Goal: Transaction & Acquisition: Purchase product/service

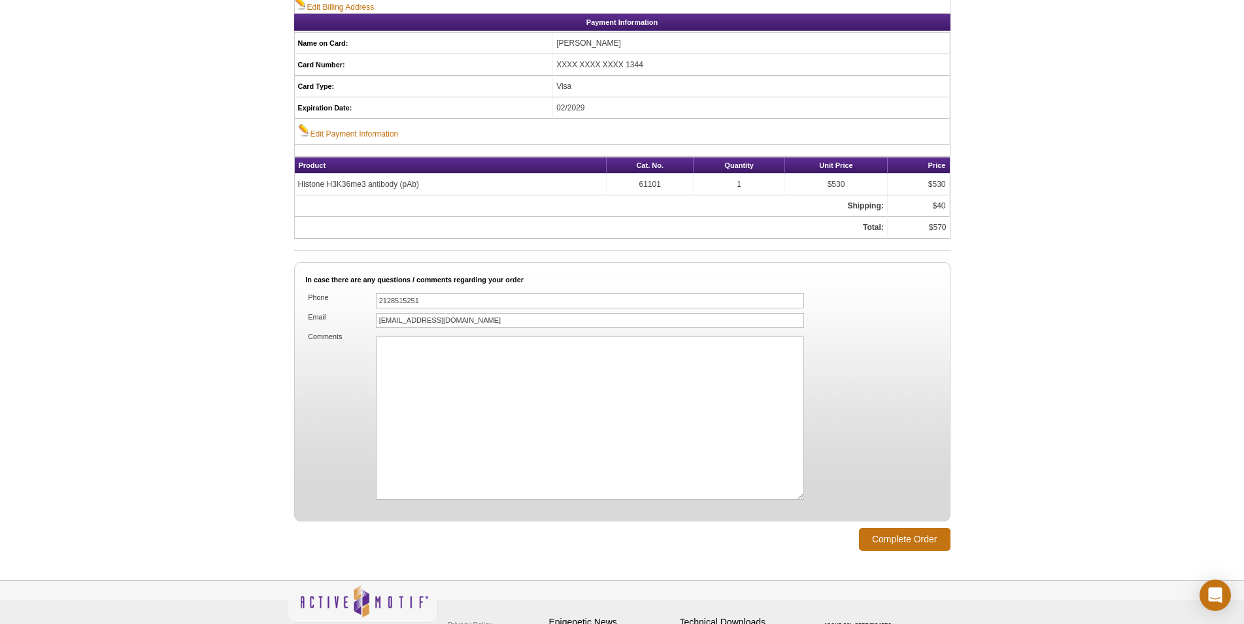
scroll to position [780, 0]
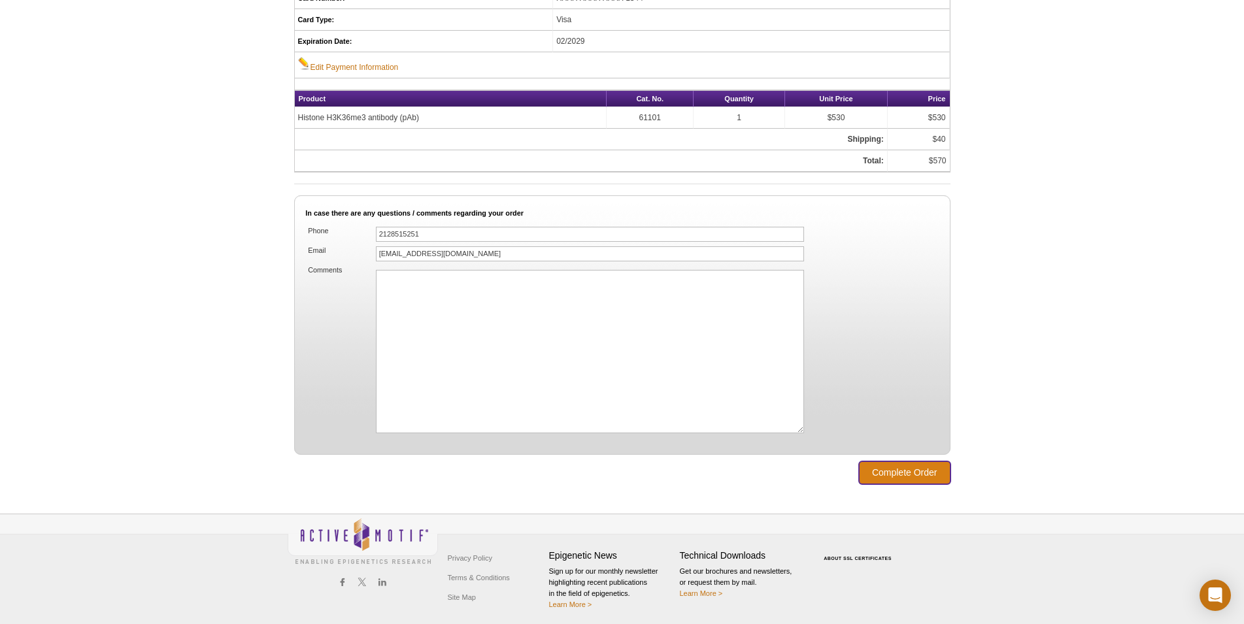
click at [891, 463] on input "Complete Order" at bounding box center [905, 473] width 92 height 23
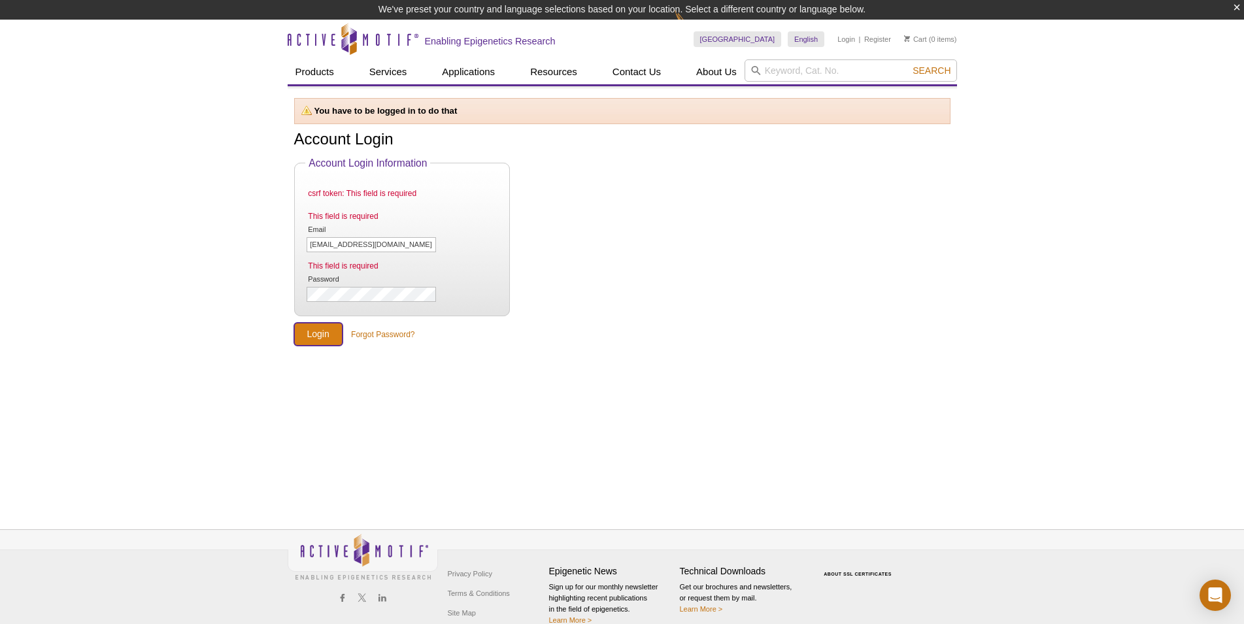
click at [313, 337] on input "Login" at bounding box center [318, 334] width 48 height 23
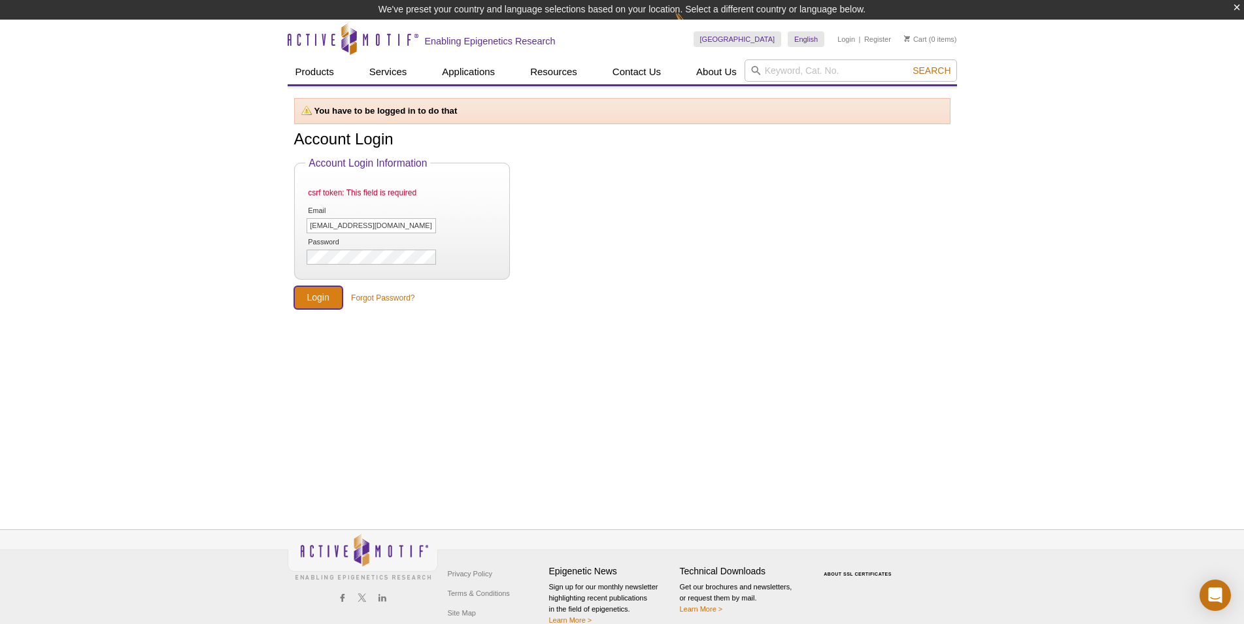
click at [317, 294] on input "Login" at bounding box center [318, 297] width 48 height 23
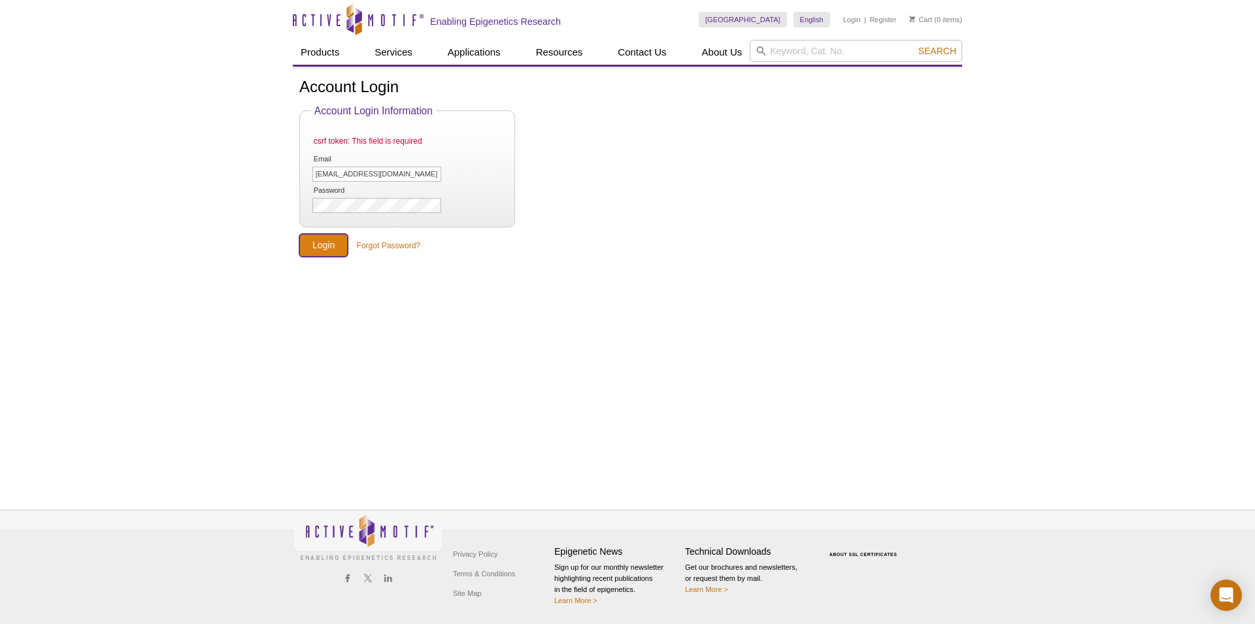
click at [323, 247] on input "Login" at bounding box center [323, 245] width 48 height 23
click at [851, 22] on link "Login" at bounding box center [853, 19] width 18 height 9
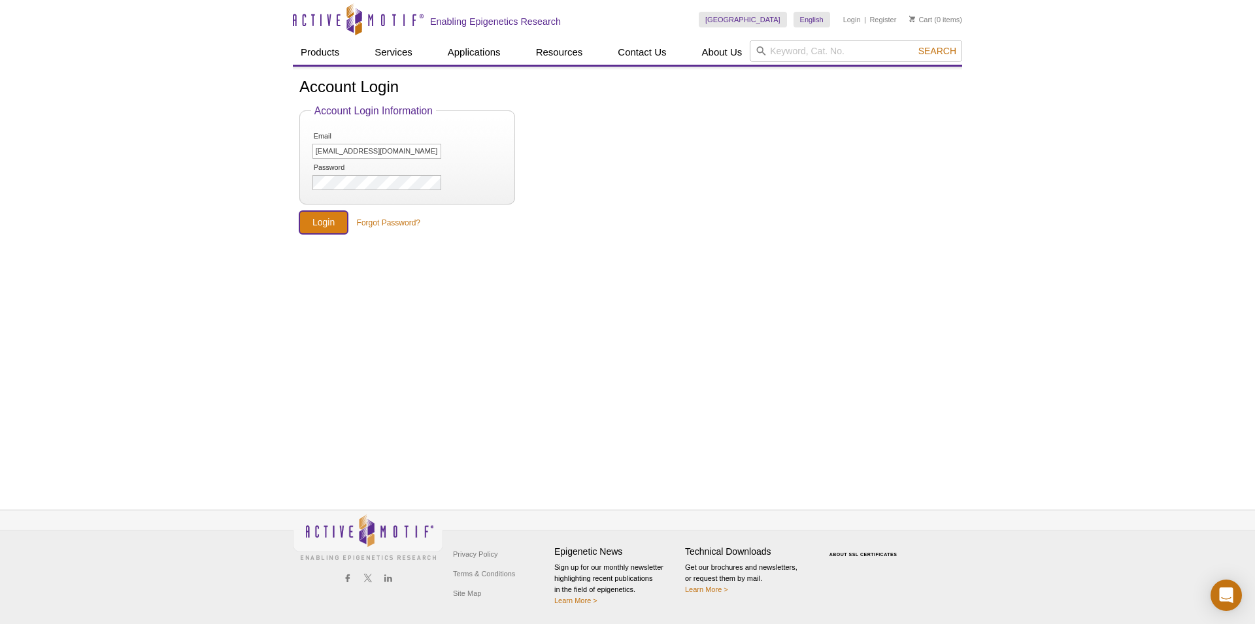
click at [324, 222] on input "Login" at bounding box center [323, 222] width 48 height 23
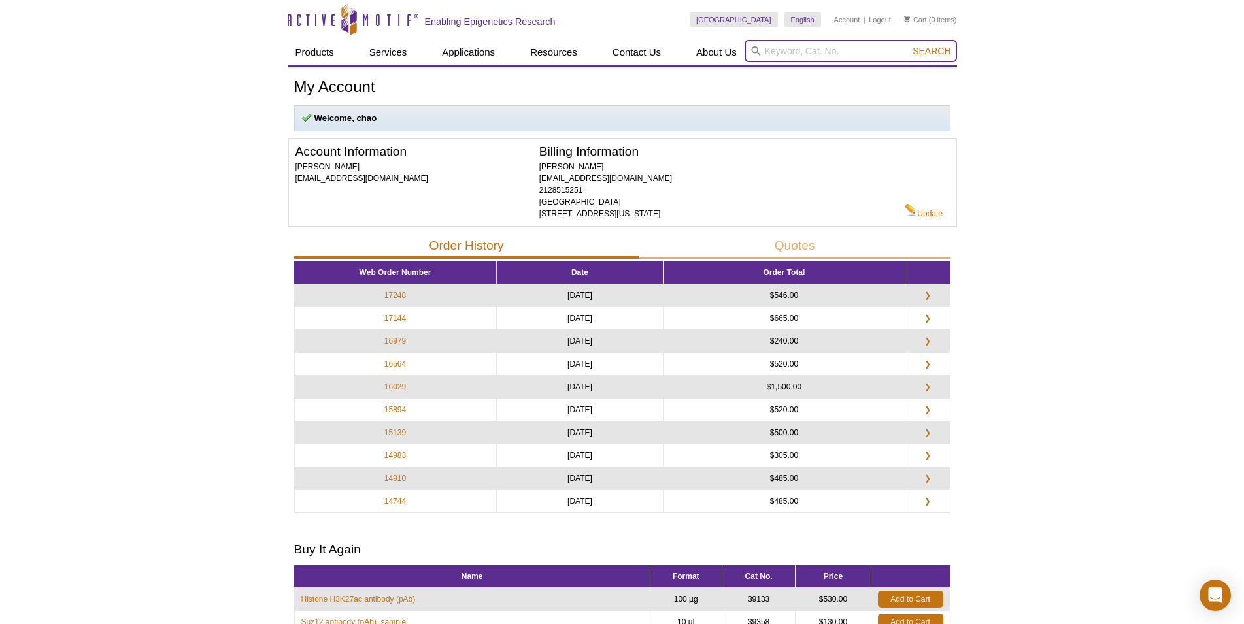
click at [784, 59] on input "search" at bounding box center [851, 51] width 213 height 22
paste input "61101"
type input "61101"
click at [925, 52] on span "Search" at bounding box center [932, 51] width 38 height 10
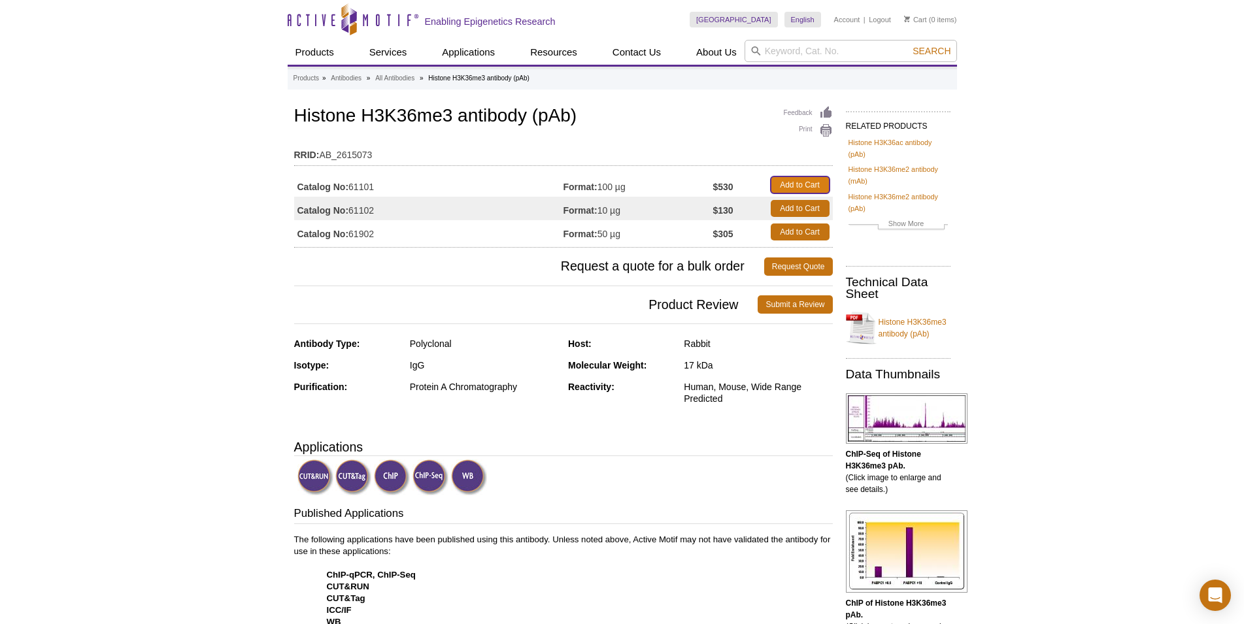
click at [800, 183] on link "Add to Cart" at bounding box center [800, 185] width 59 height 17
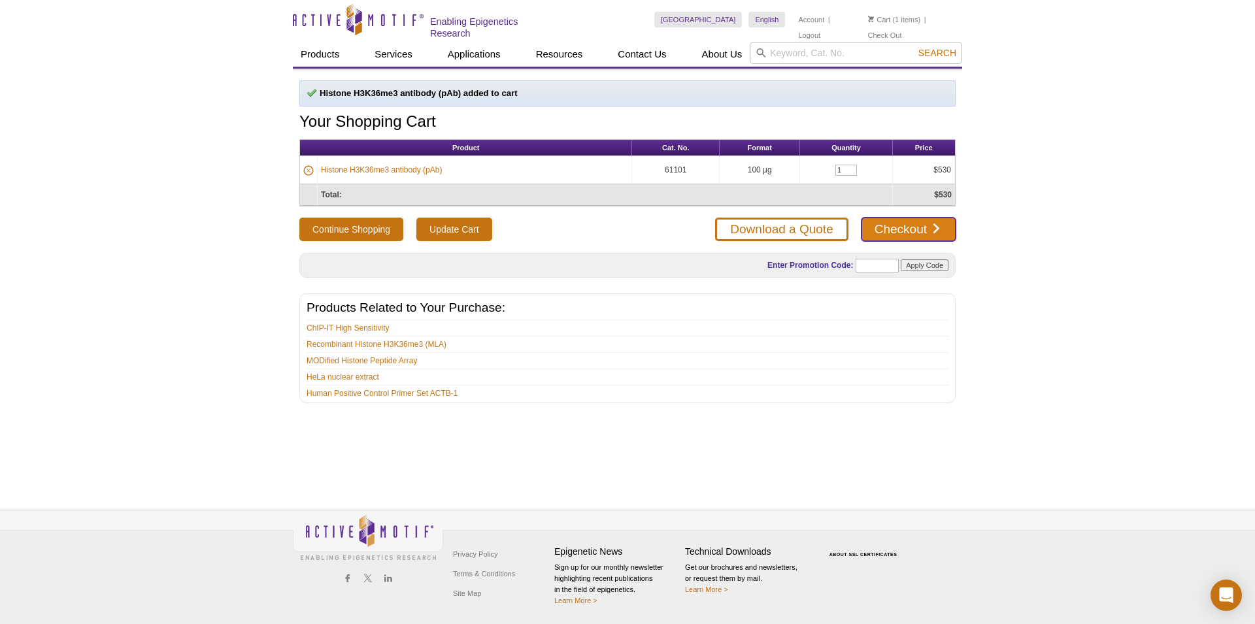
click at [892, 229] on link "Checkout" at bounding box center [909, 230] width 94 height 24
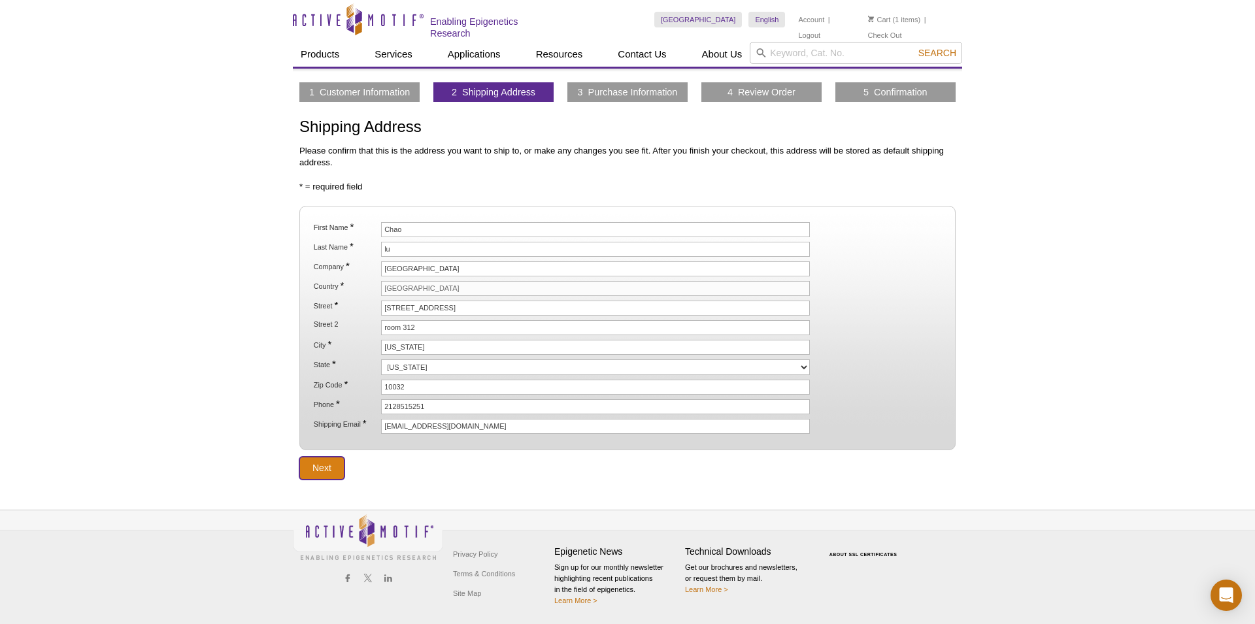
click at [320, 462] on input "Next" at bounding box center [321, 468] width 45 height 23
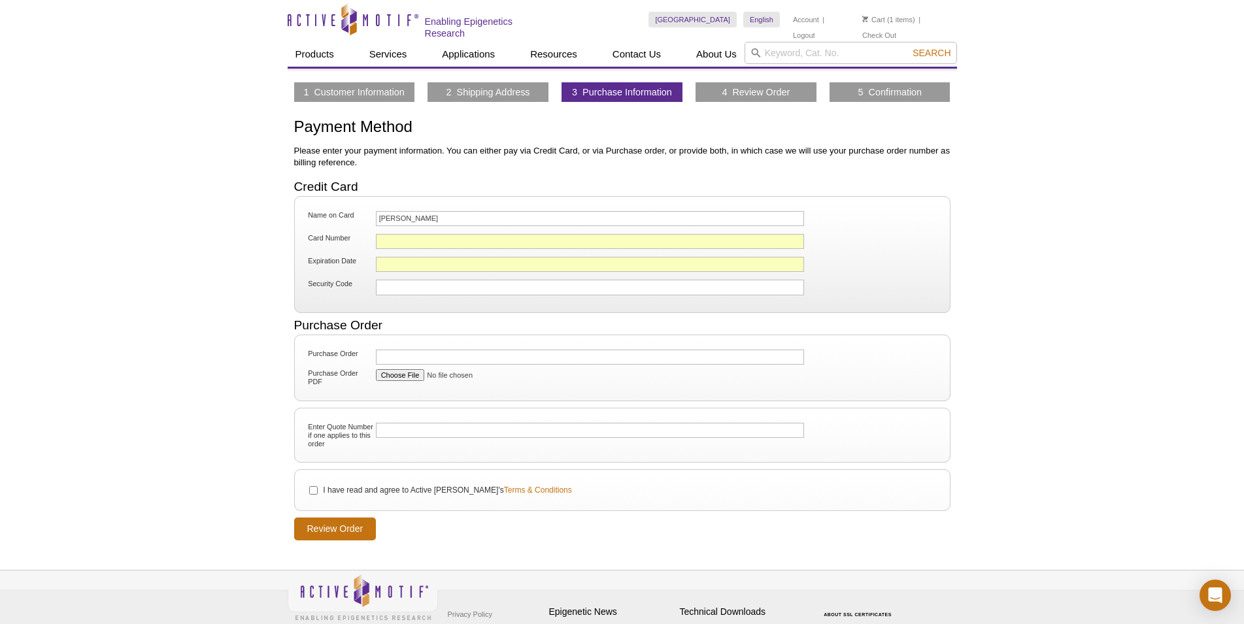
click at [422, 290] on iframe at bounding box center [522, 287] width 287 height 9
click at [316, 489] on input "I have read and agree to Active Motif's Terms & Conditions" at bounding box center [313, 490] width 9 height 9
checkbox input "true"
click at [317, 527] on input "Review Order" at bounding box center [335, 529] width 82 height 23
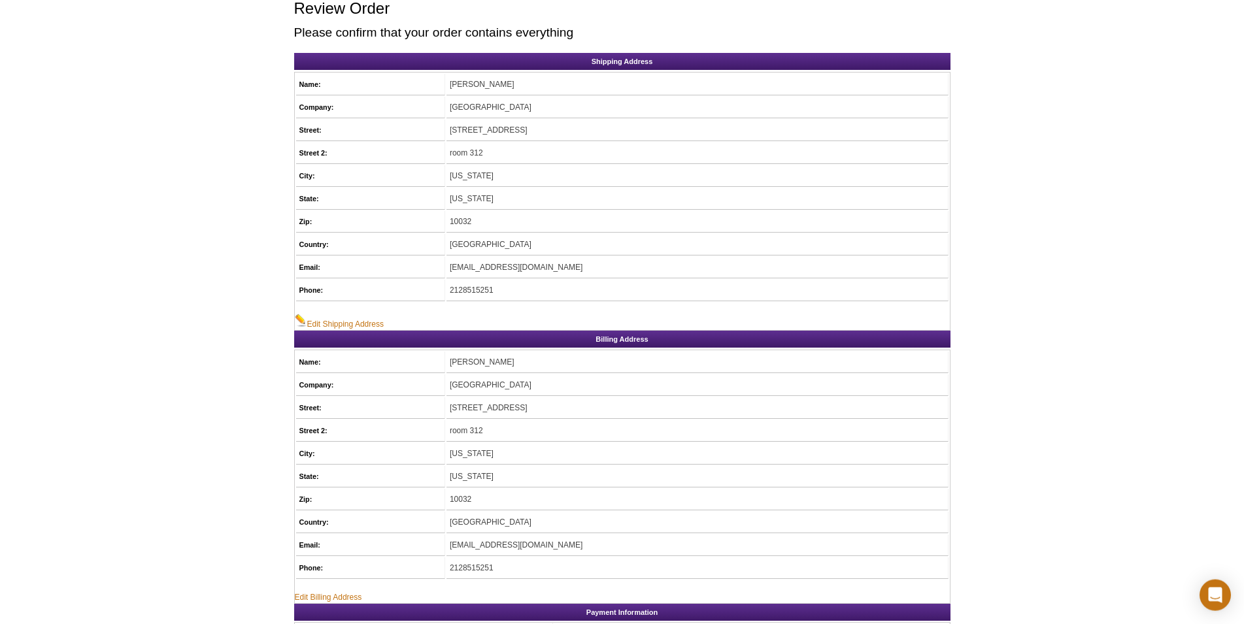
scroll to position [133, 0]
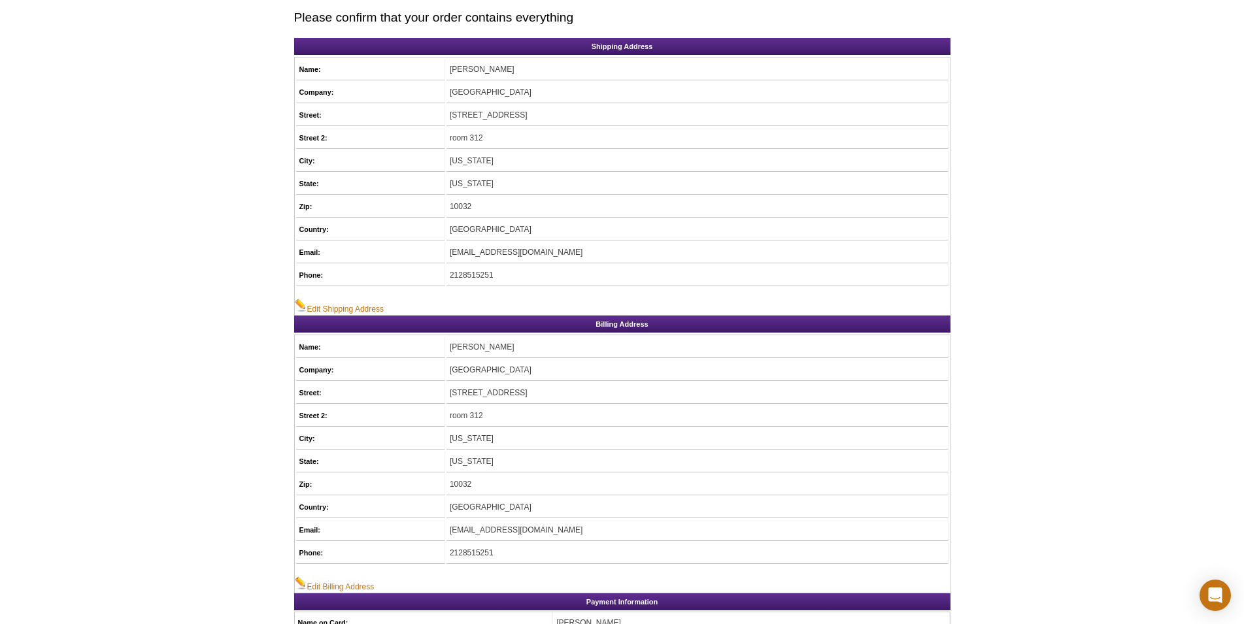
click at [528, 413] on td "room 312" at bounding box center [698, 416] width 502 height 22
click at [511, 417] on td "room 312" at bounding box center [698, 416] width 502 height 22
drag, startPoint x: 517, startPoint y: 413, endPoint x: 465, endPoint y: 413, distance: 52.3
click at [465, 413] on tr "Street 2: room 312" at bounding box center [622, 416] width 653 height 22
click at [364, 583] on link "Edit Billing Address" at bounding box center [335, 585] width 80 height 16
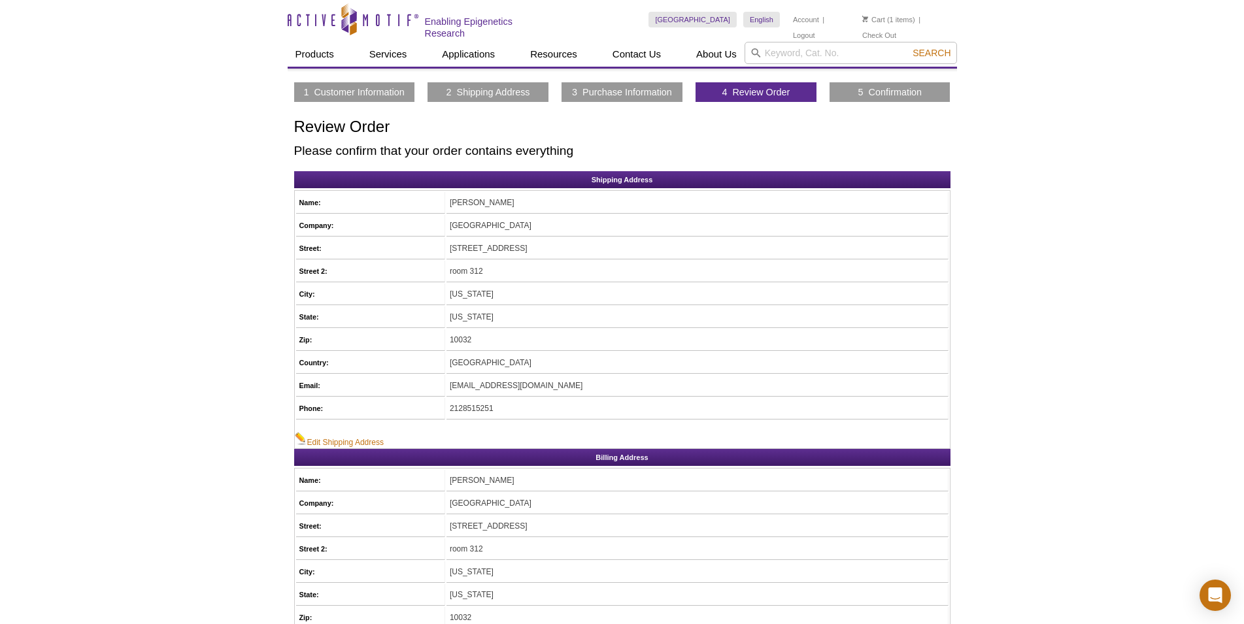
scroll to position [133, 0]
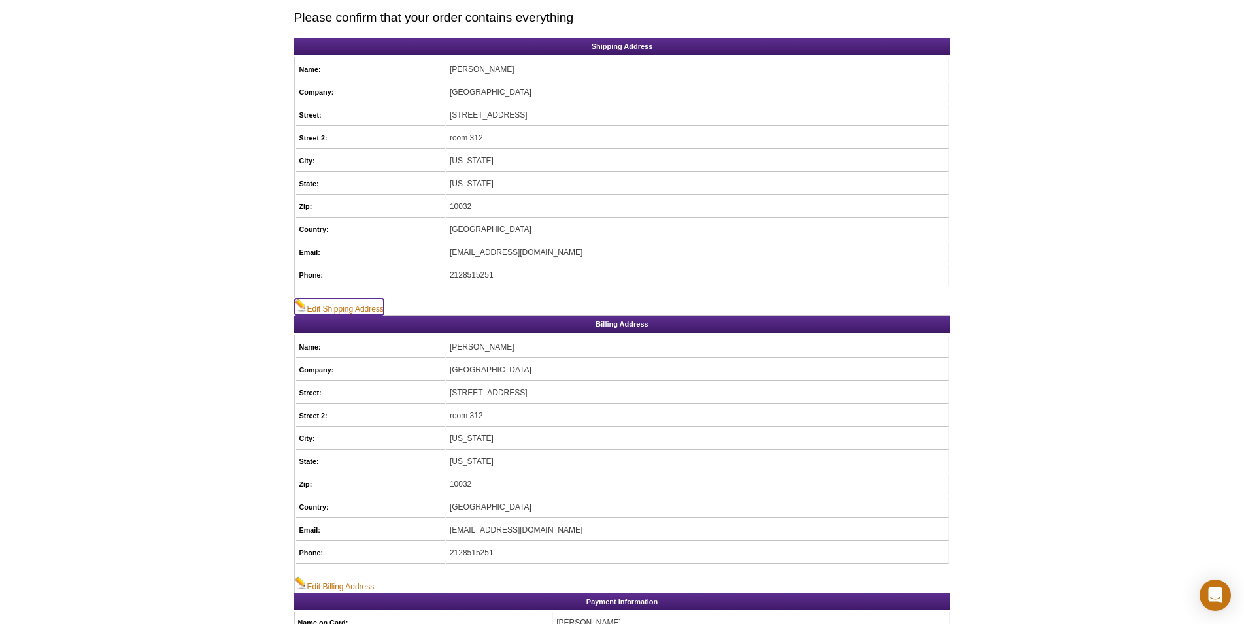
click at [356, 310] on link "Edit Shipping Address" at bounding box center [339, 307] width 89 height 16
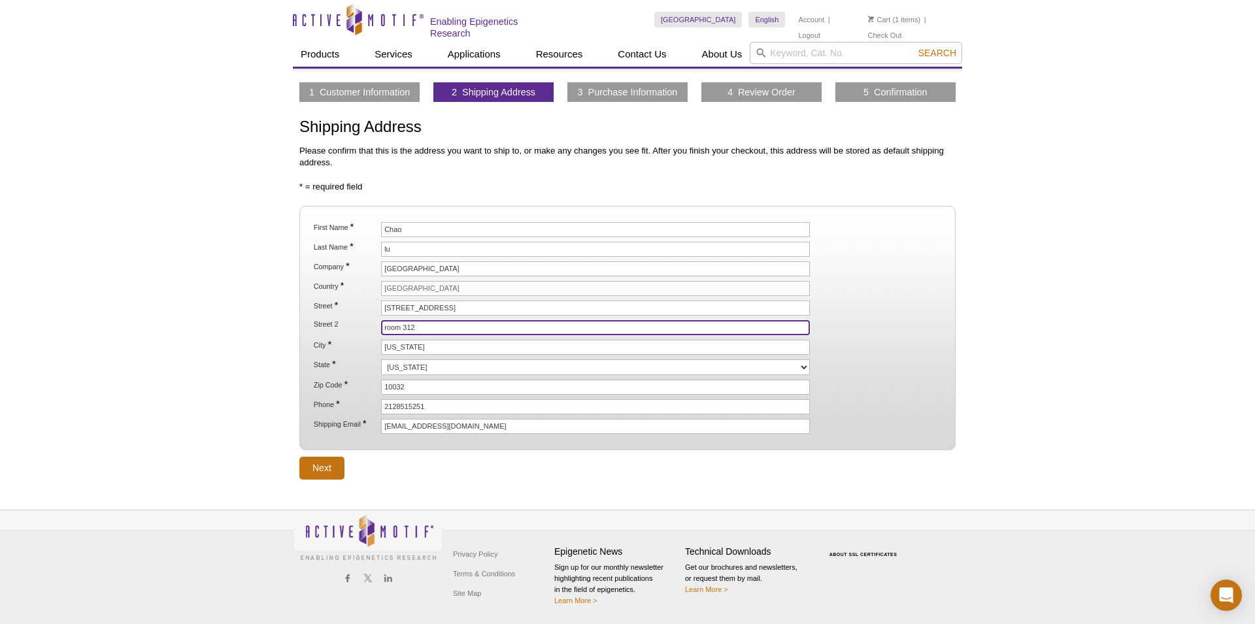
click at [418, 326] on input "room 312" at bounding box center [595, 327] width 429 height 15
type input "r"
type input "HHSC room 1614"
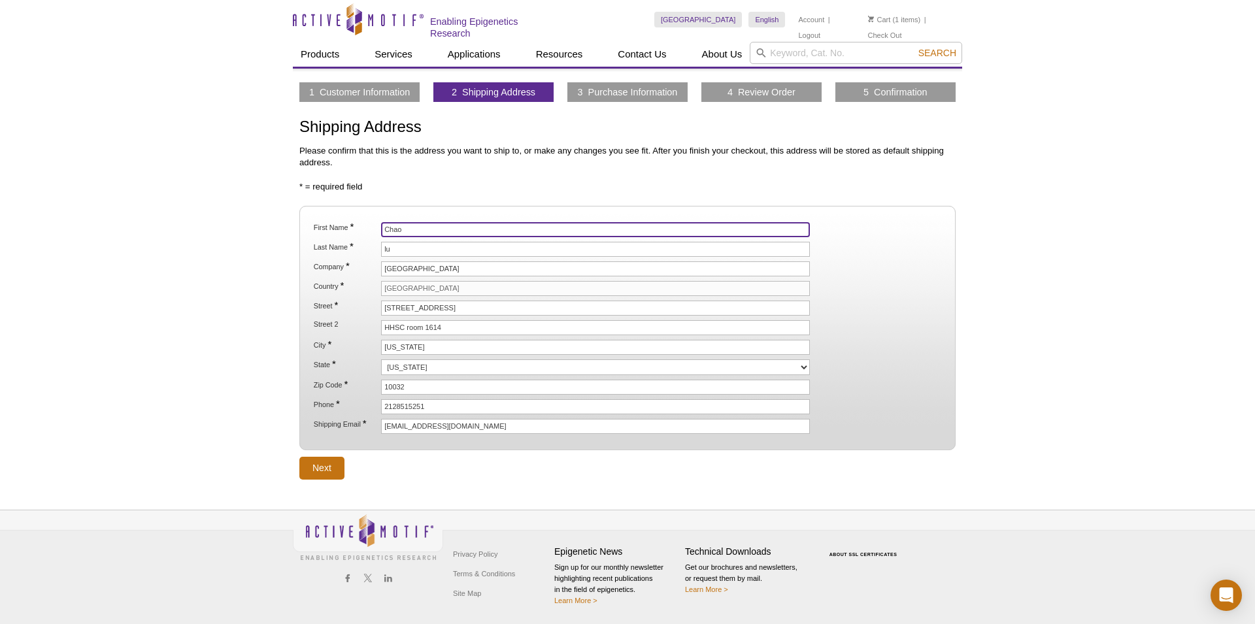
type input "xinjing"
type input "xu"
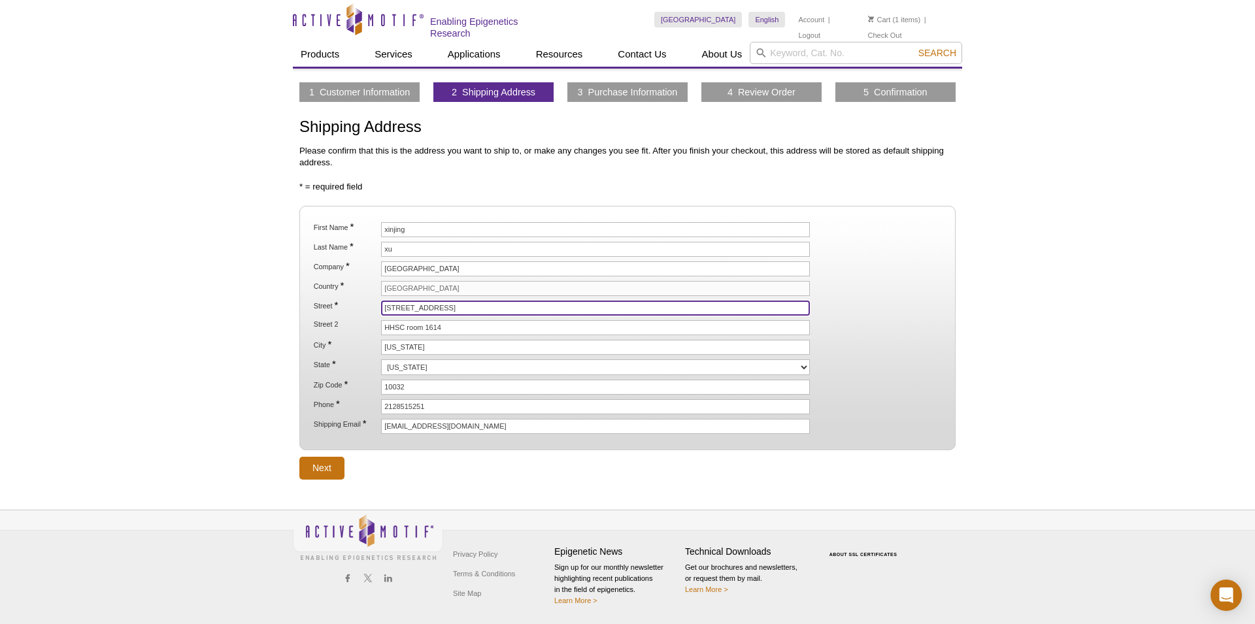
type input "[STREET_ADDRESS]"
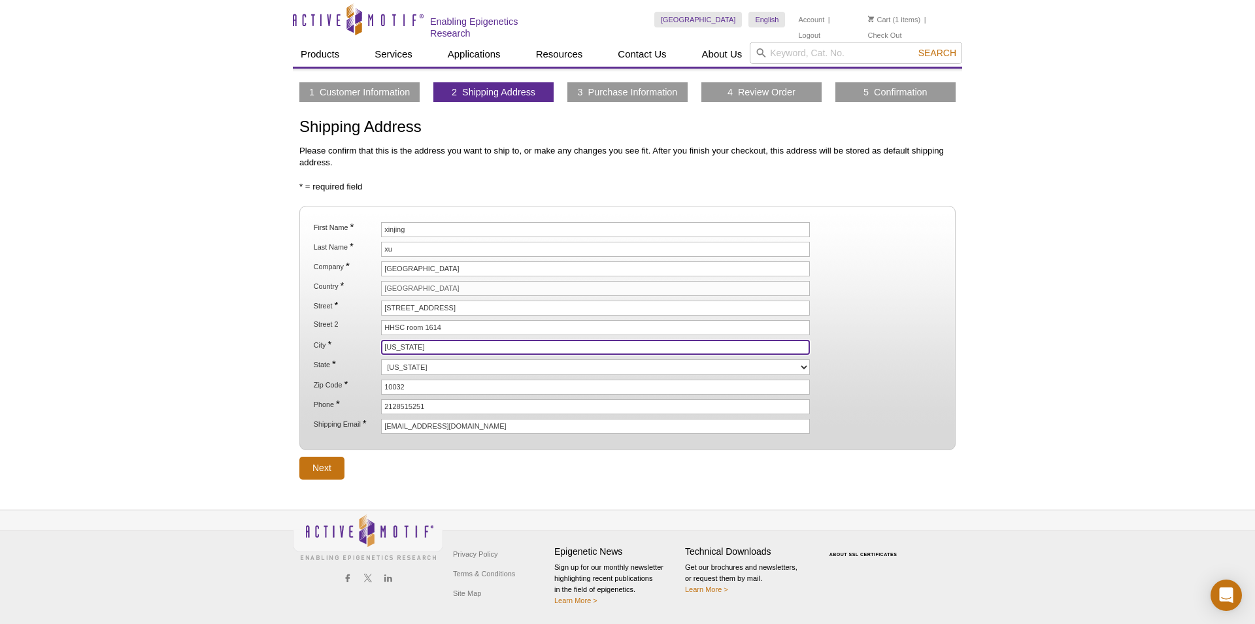
type input "[US_STATE]"
click at [326, 462] on input "Next" at bounding box center [321, 468] width 45 height 23
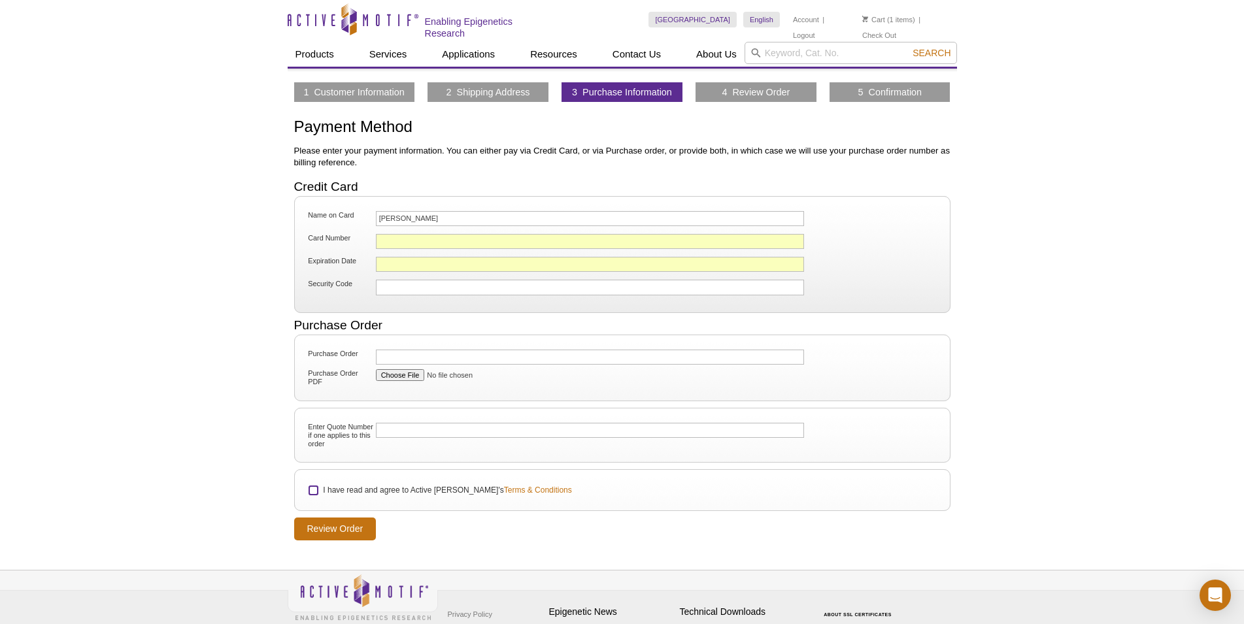
click at [311, 489] on input "I have read and agree to Active Motif's Terms & Conditions" at bounding box center [313, 490] width 9 height 9
checkbox input "true"
click at [324, 526] on input "Review Order" at bounding box center [335, 529] width 82 height 23
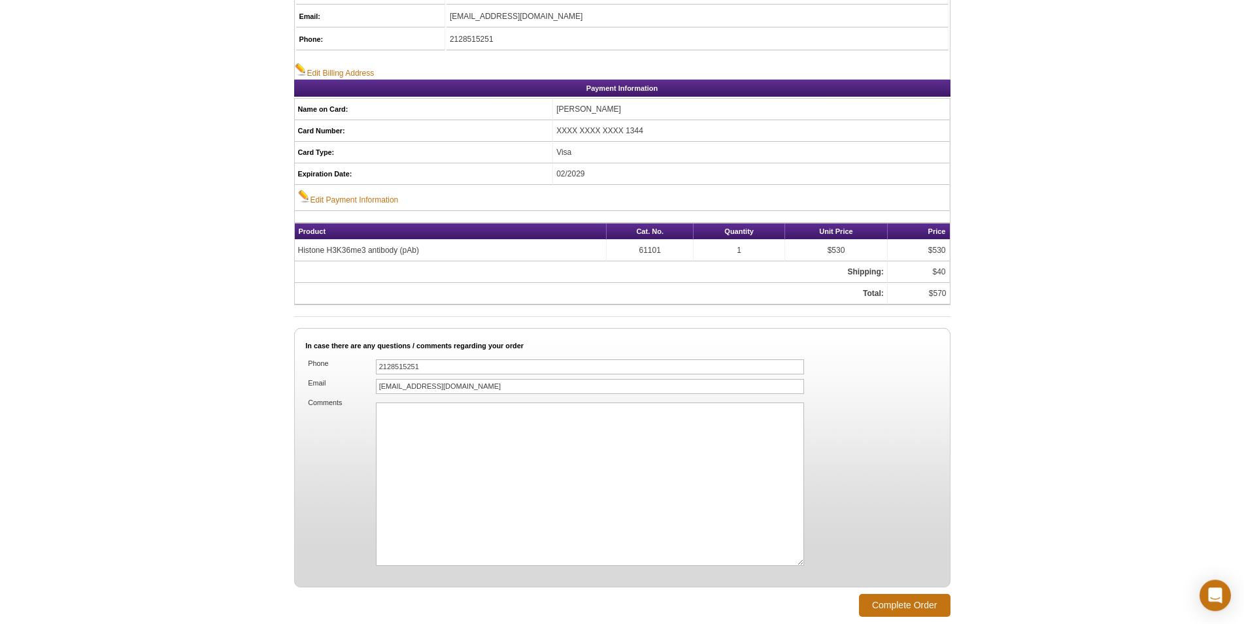
scroll to position [667, 0]
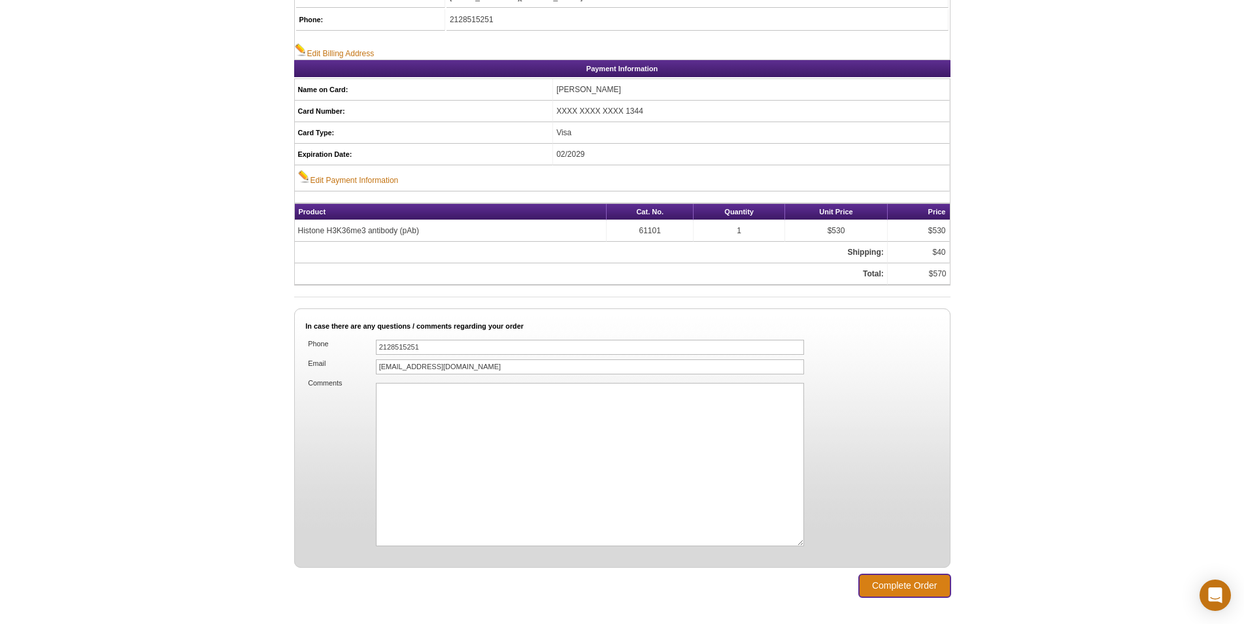
click at [902, 581] on input "Complete Order" at bounding box center [905, 586] width 92 height 23
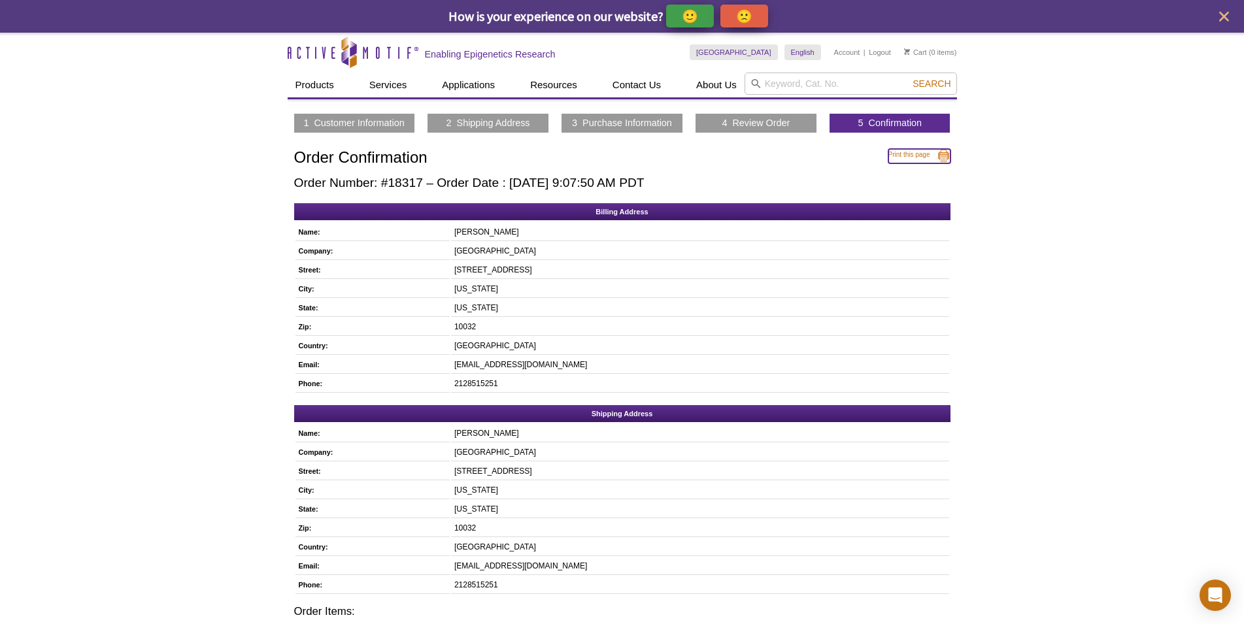
click at [923, 153] on link "Print this page" at bounding box center [920, 156] width 62 height 14
